Goal: Information Seeking & Learning: Find specific fact

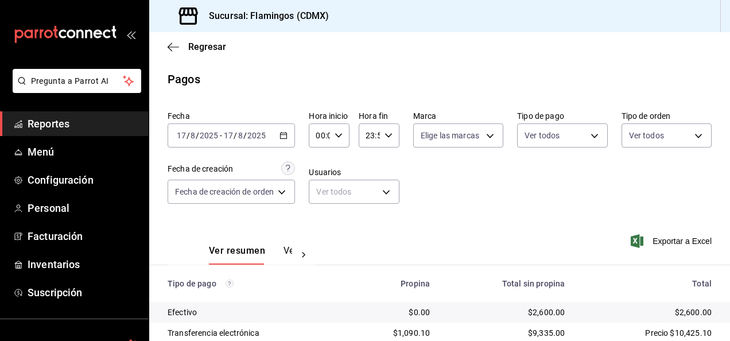
scroll to position [103, 0]
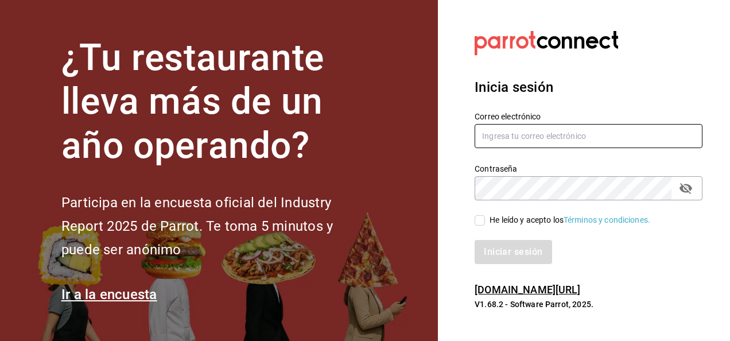
type input "[DOMAIN_NAME][EMAIL_ADDRESS][DOMAIN_NAME]"
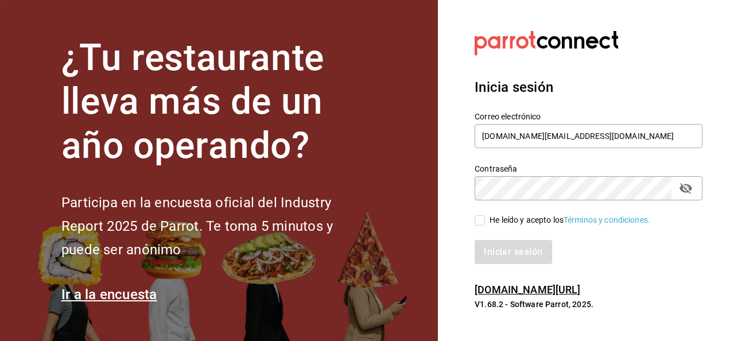
click at [476, 223] on input "He leído y acepto los Términos y condiciones." at bounding box center [480, 220] width 10 height 10
checkbox input "true"
click at [501, 248] on button "Iniciar sesión" at bounding box center [514, 252] width 78 height 24
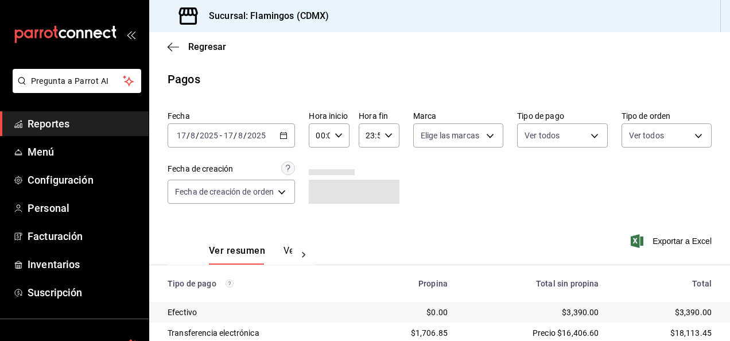
scroll to position [103, 0]
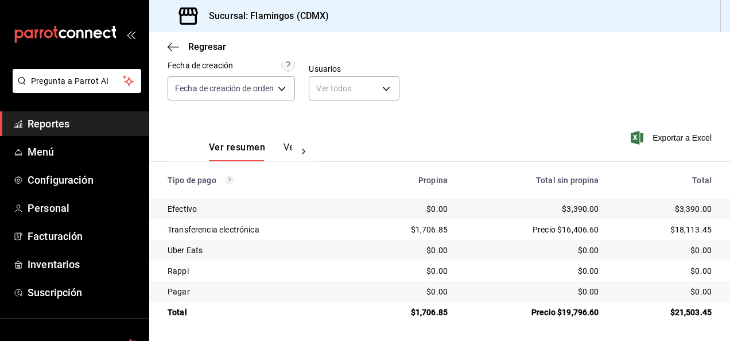
click at [572, 207] on div "$3,390.00" at bounding box center [532, 208] width 133 height 11
copy div "3,390.00"
click at [433, 225] on div "$1,706.85" at bounding box center [408, 229] width 79 height 11
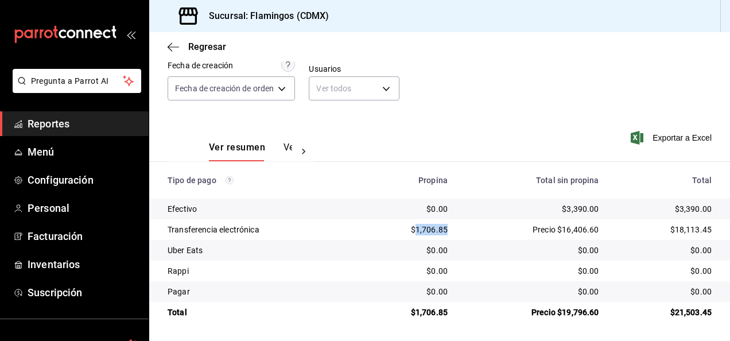
copy div "1,706.85"
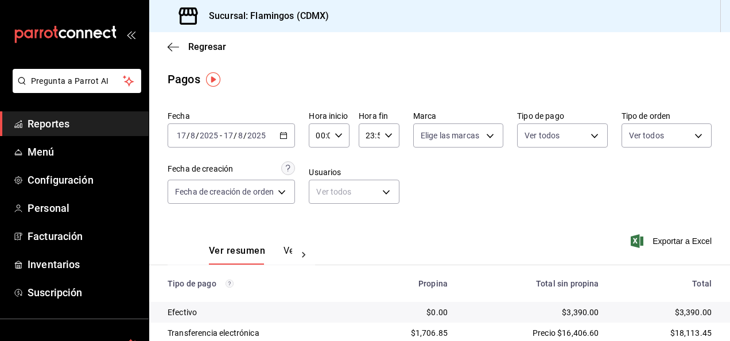
scroll to position [103, 0]
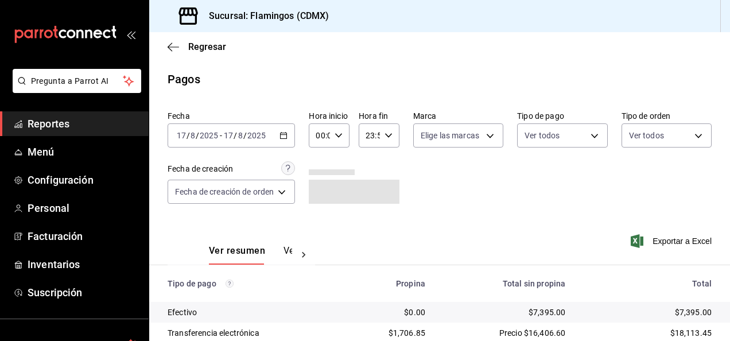
scroll to position [103, 0]
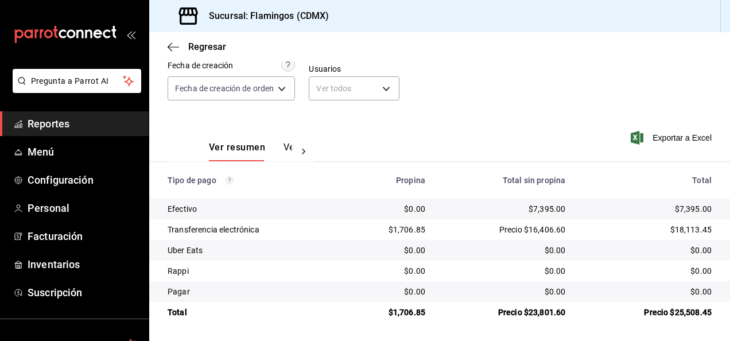
click at [544, 204] on div "$7,395.00" at bounding box center [505, 208] width 122 height 11
copy div "7,395.00"
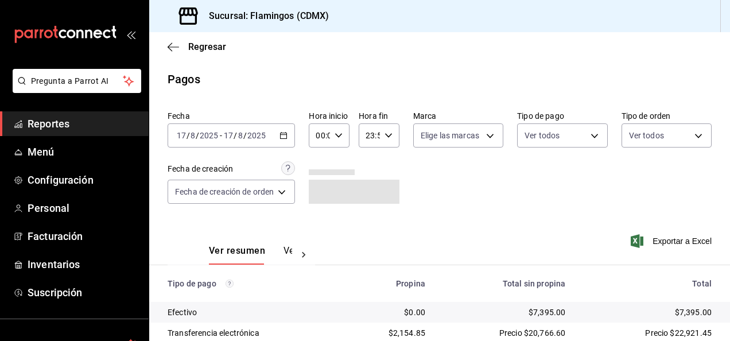
scroll to position [103, 0]
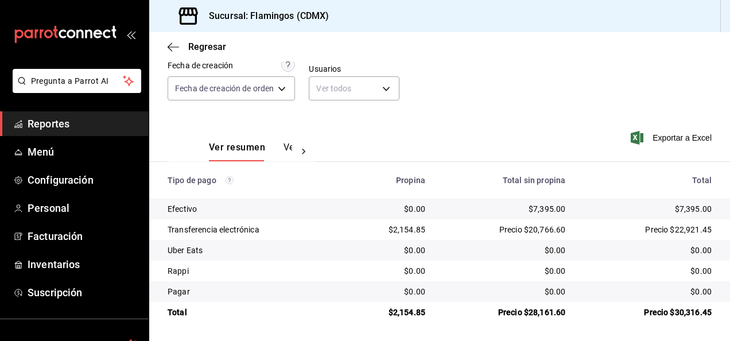
click at [402, 226] on div "$2,154.85" at bounding box center [390, 229] width 72 height 11
copy div "2,154.85"
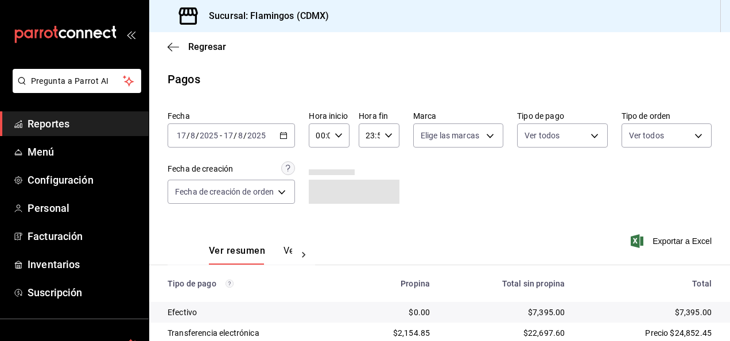
scroll to position [103, 0]
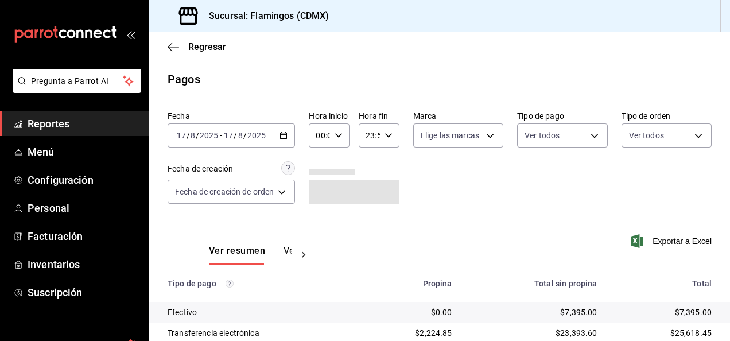
scroll to position [103, 0]
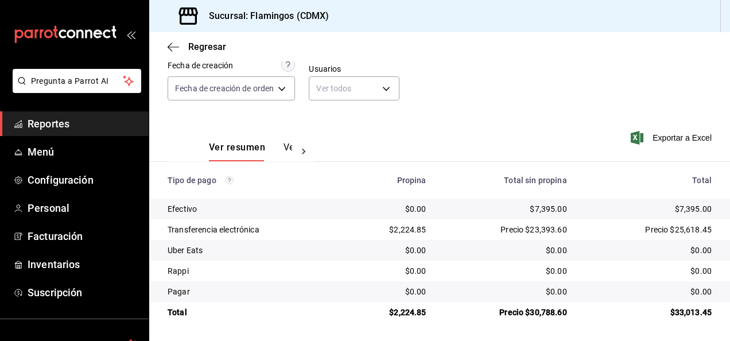
click at [548, 311] on div "Precio $30,788.60" at bounding box center [506, 312] width 122 height 11
copy div "30,788.60"
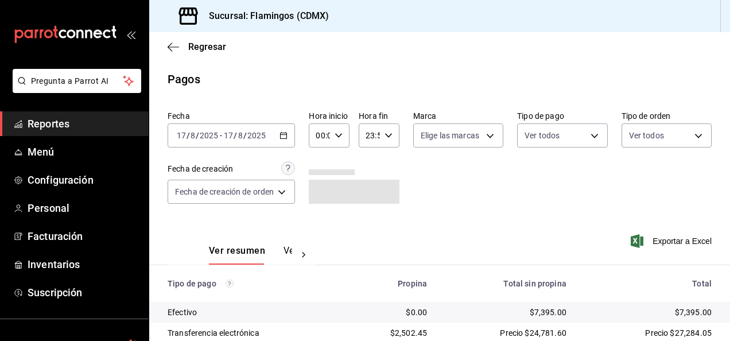
scroll to position [103, 0]
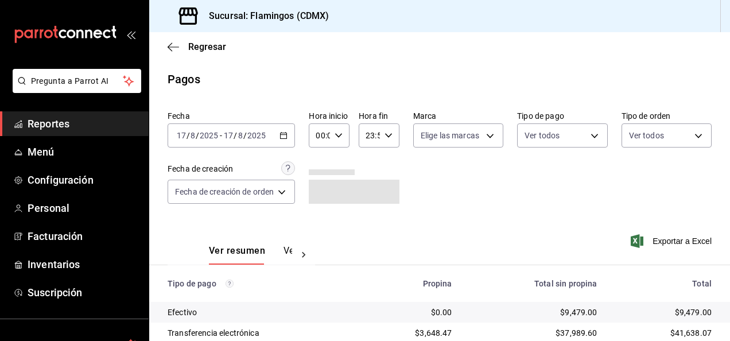
scroll to position [103, 0]
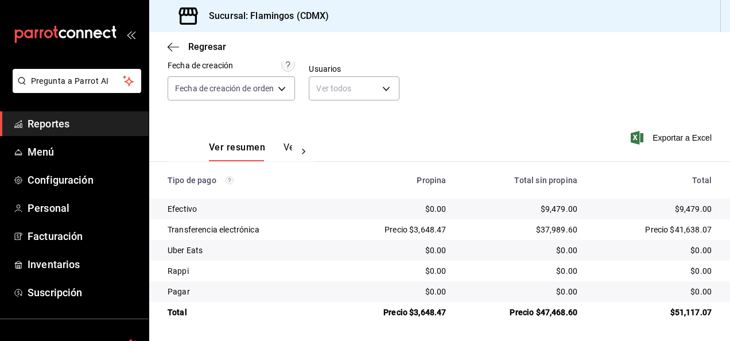
click at [547, 312] on div "Precio $47,468.60" at bounding box center [521, 312] width 113 height 11
copy div "47,468.60"
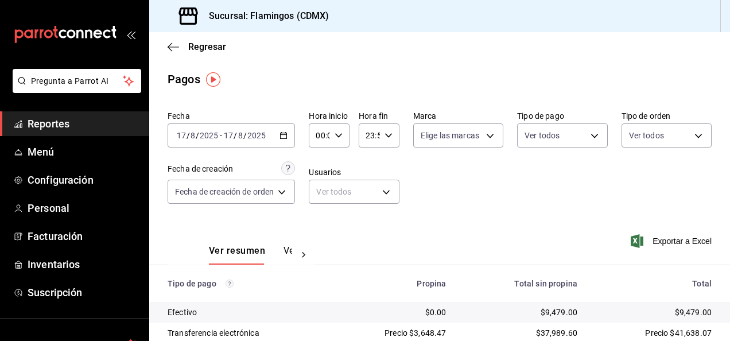
scroll to position [103, 0]
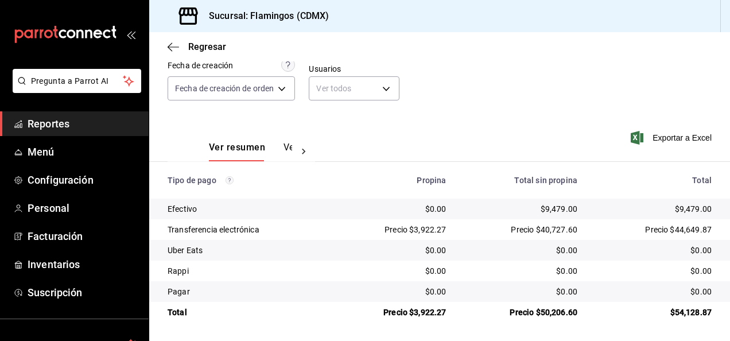
click at [551, 314] on div "Precio $50,206.60" at bounding box center [521, 312] width 113 height 11
copy div "50,206.60"
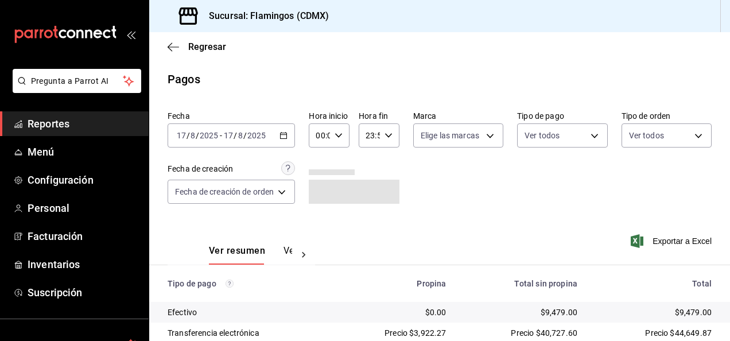
scroll to position [103, 0]
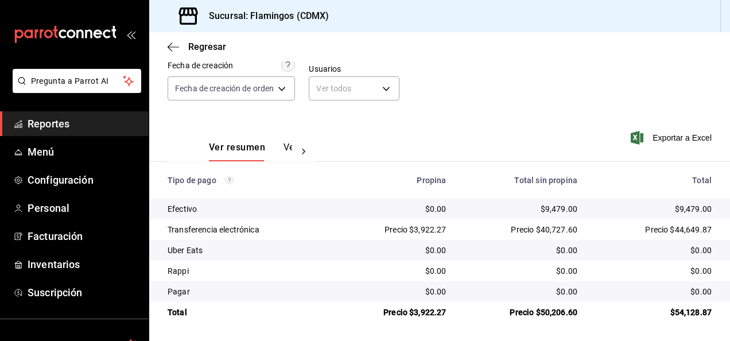
click at [549, 226] on div "Precio $40,727.60" at bounding box center [521, 229] width 113 height 11
copy div "40,727.60"
click at [427, 230] on div "Precio $3,922.27" at bounding box center [393, 229] width 106 height 11
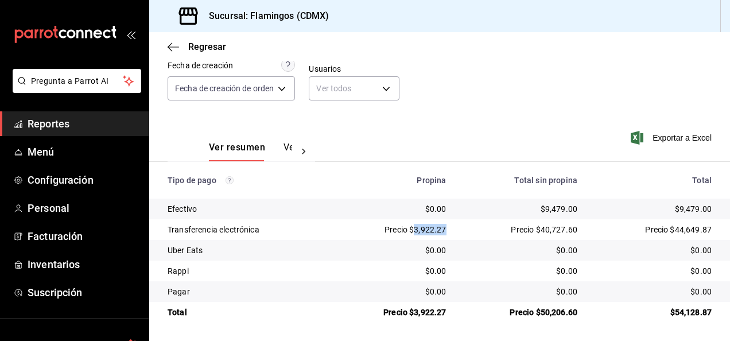
copy div "3,922.27"
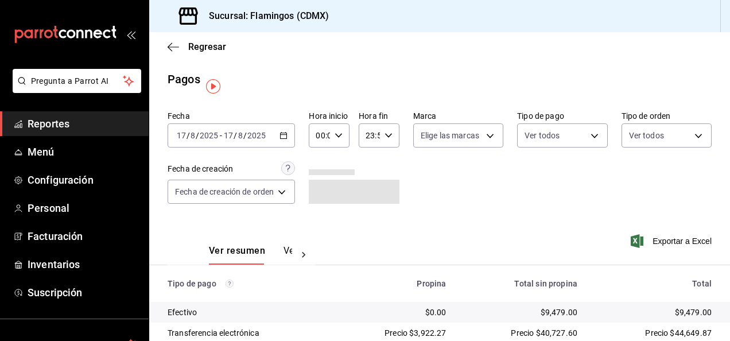
scroll to position [103, 0]
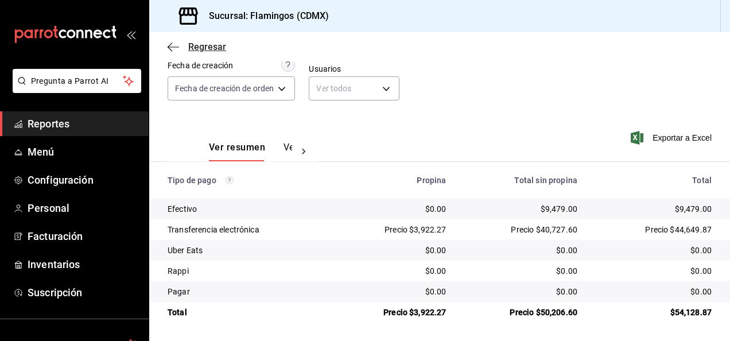
click at [213, 45] on span "Regresar" at bounding box center [207, 46] width 38 height 11
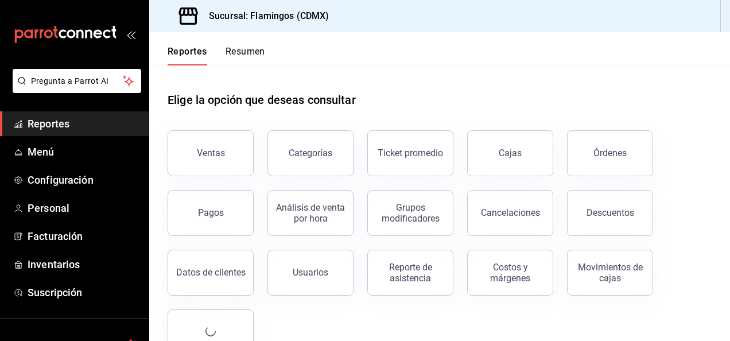
click at [243, 51] on button "Resumen" at bounding box center [246, 56] width 40 height 20
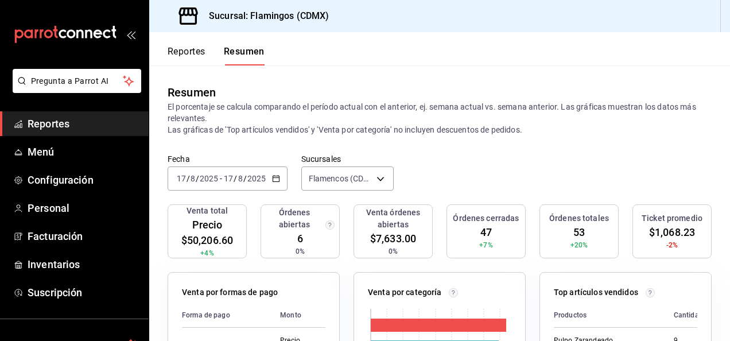
click at [190, 54] on font "Reportes" at bounding box center [187, 51] width 38 height 11
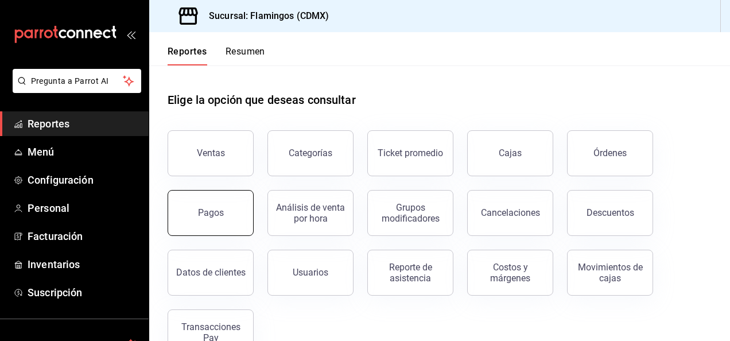
click at [220, 214] on div "Pagos" at bounding box center [211, 212] width 26 height 11
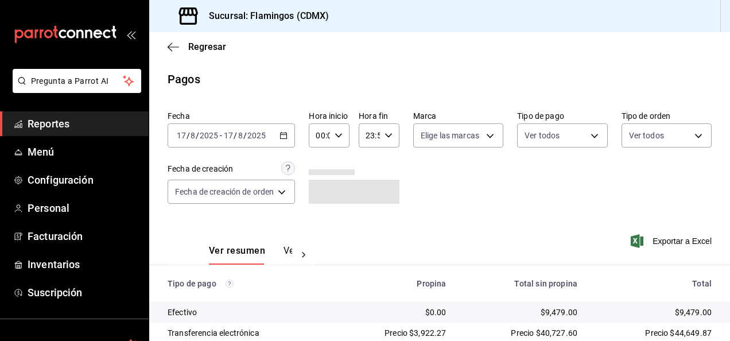
scroll to position [103, 0]
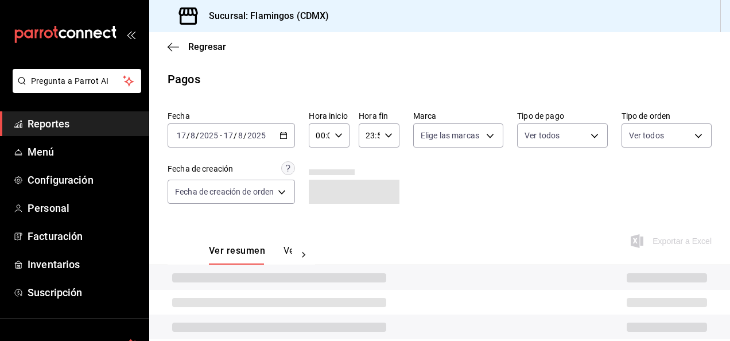
scroll to position [103, 0]
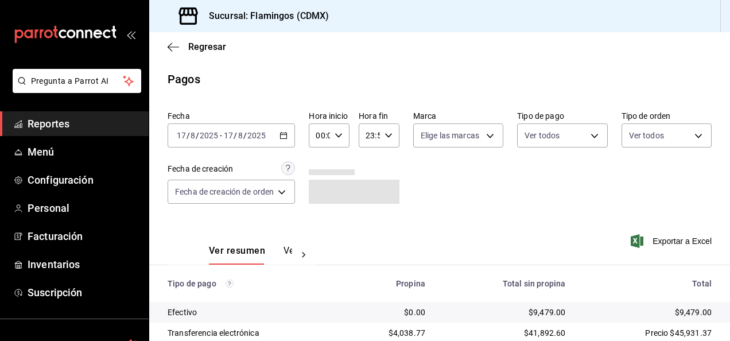
scroll to position [103, 0]
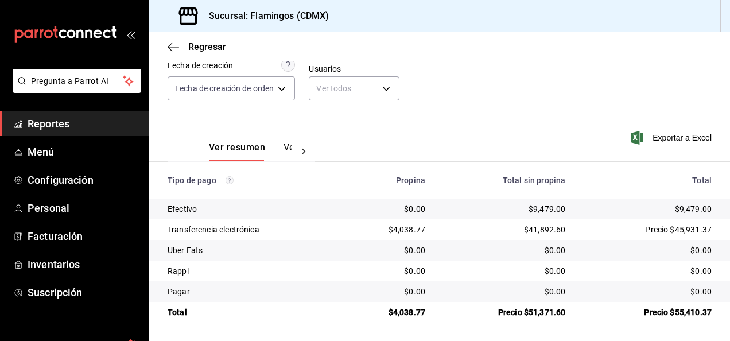
click at [534, 315] on div "Precio $51,371.60" at bounding box center [505, 312] width 122 height 11
copy div "51,371.60"
click at [540, 231] on div "$41,892.60" at bounding box center [505, 229] width 122 height 11
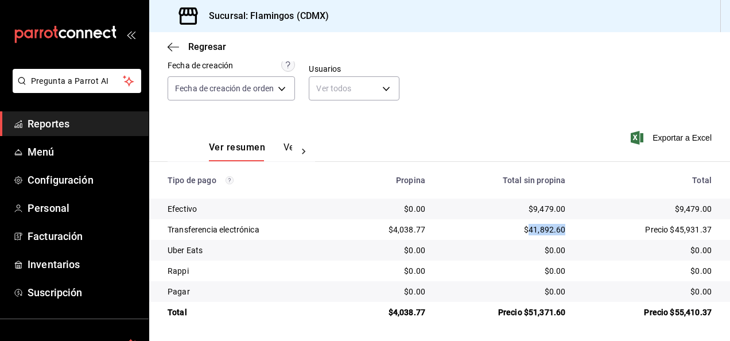
copy div "41,892.60"
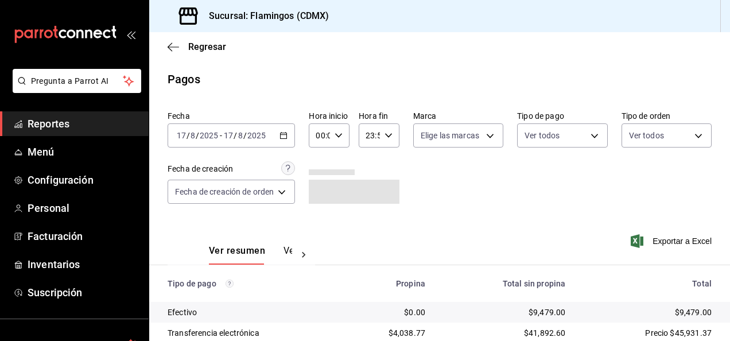
scroll to position [103, 0]
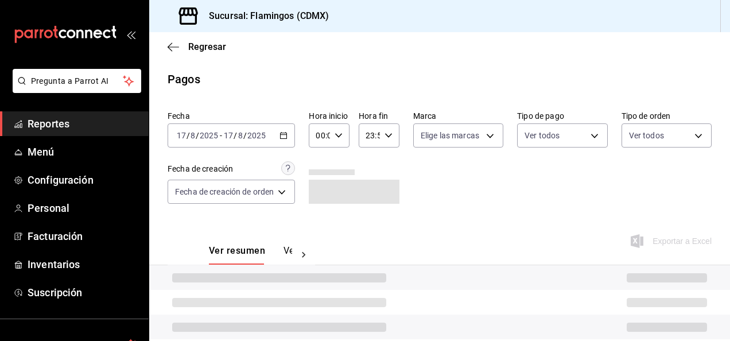
scroll to position [103, 0]
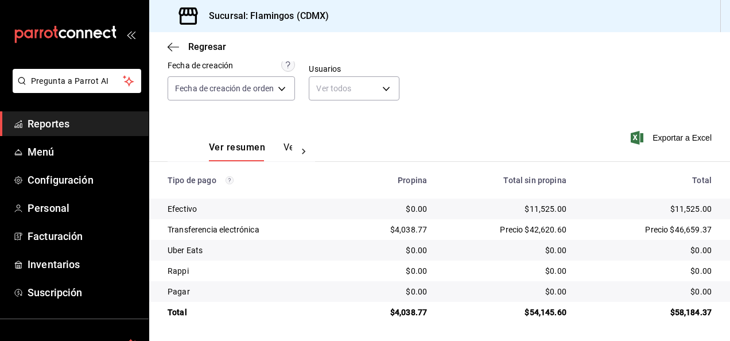
click at [543, 311] on div "$54,145.60" at bounding box center [505, 312] width 121 height 11
copy div "54,145.60"
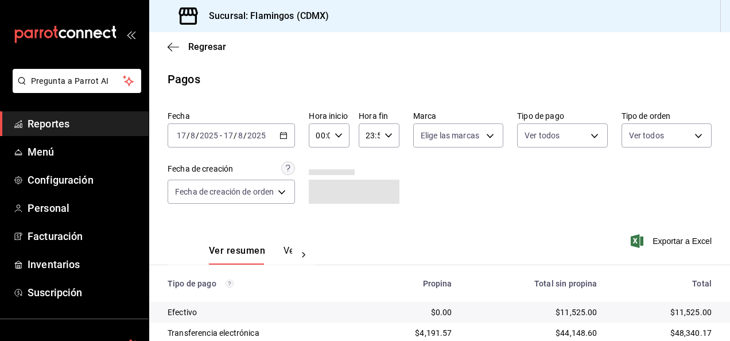
scroll to position [103, 0]
